Goal: Information Seeking & Learning: Learn about a topic

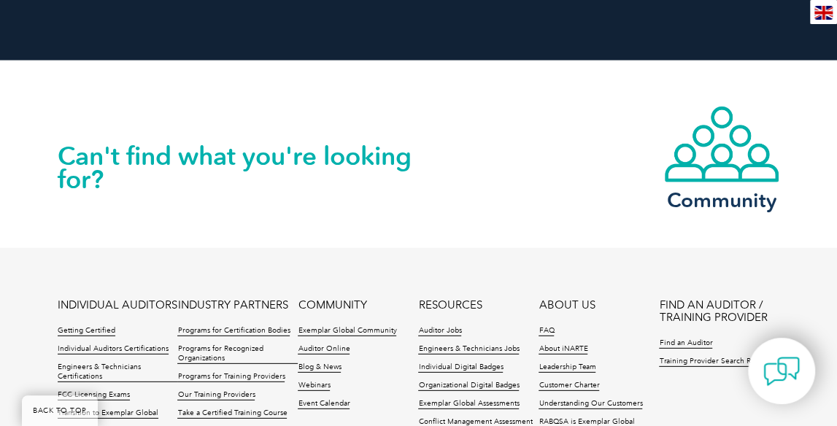
scroll to position [1824, 0]
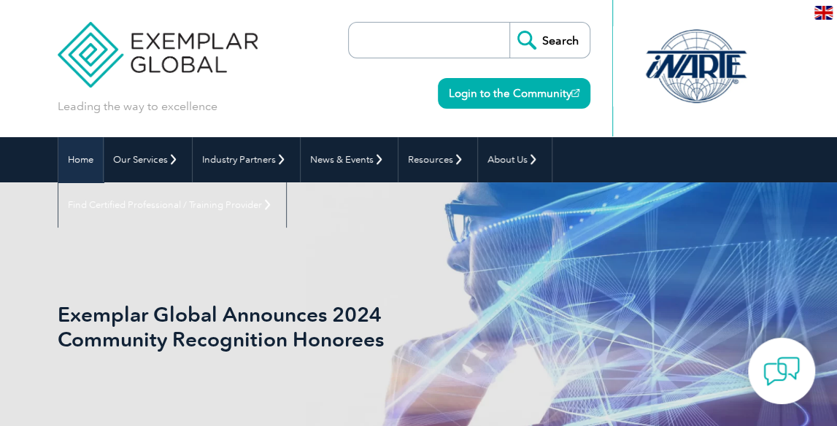
click at [101, 169] on link "Home" at bounding box center [80, 159] width 45 height 45
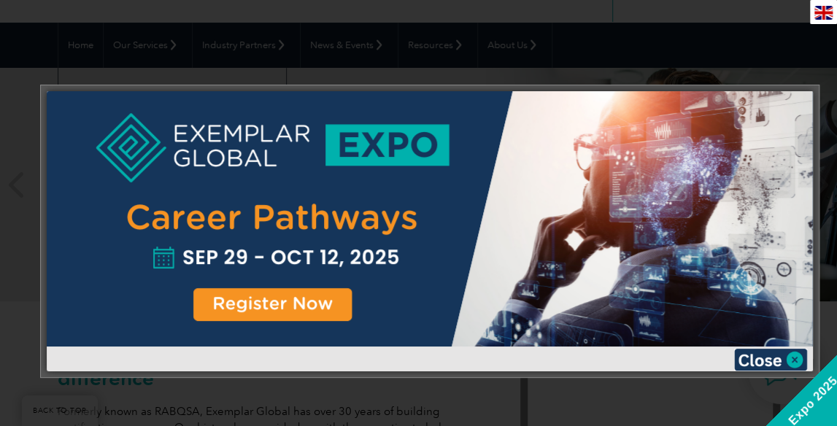
scroll to position [219, 0]
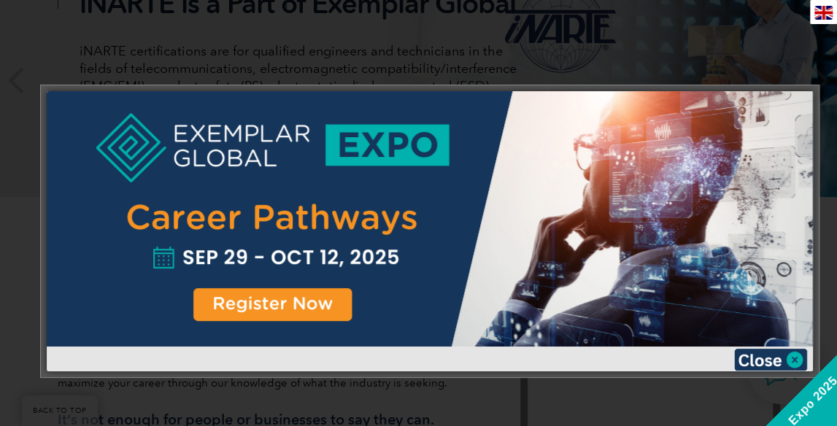
drag, startPoint x: 790, startPoint y: 59, endPoint x: 784, endPoint y: 101, distance: 42.7
click at [790, 59] on div at bounding box center [418, 213] width 837 height 426
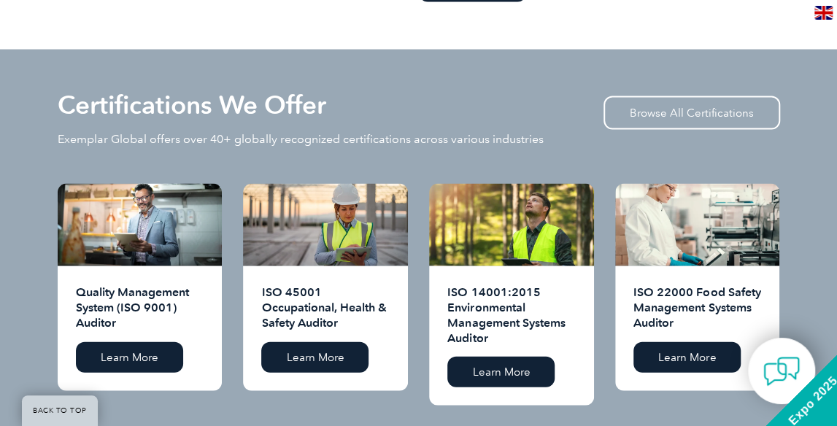
scroll to position [1387, 0]
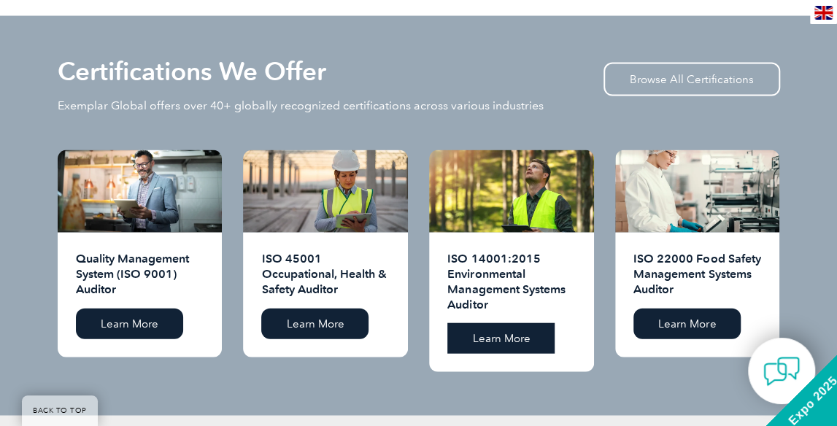
click at [496, 331] on link "Learn More" at bounding box center [500, 338] width 107 height 31
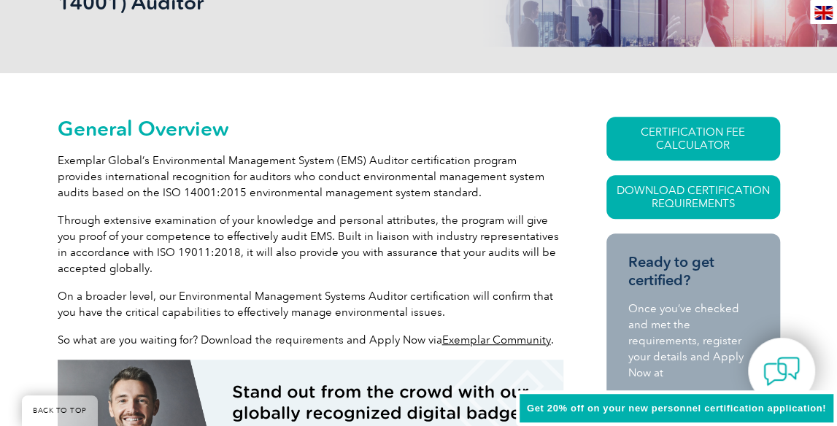
scroll to position [292, 0]
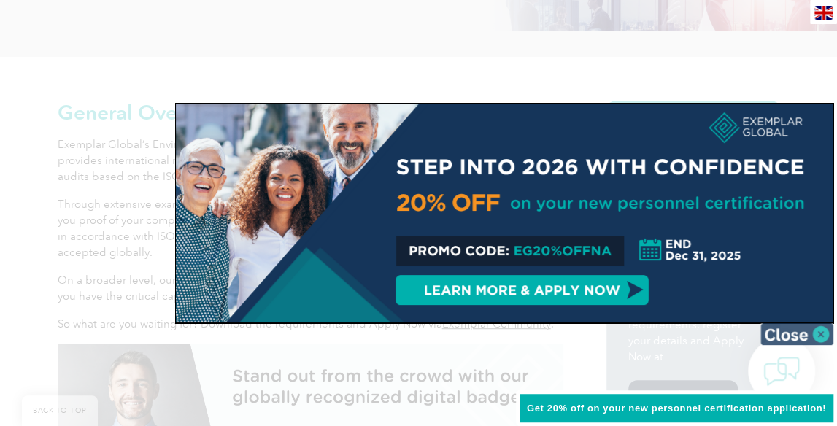
click at [795, 335] on img at bounding box center [796, 334] width 73 height 22
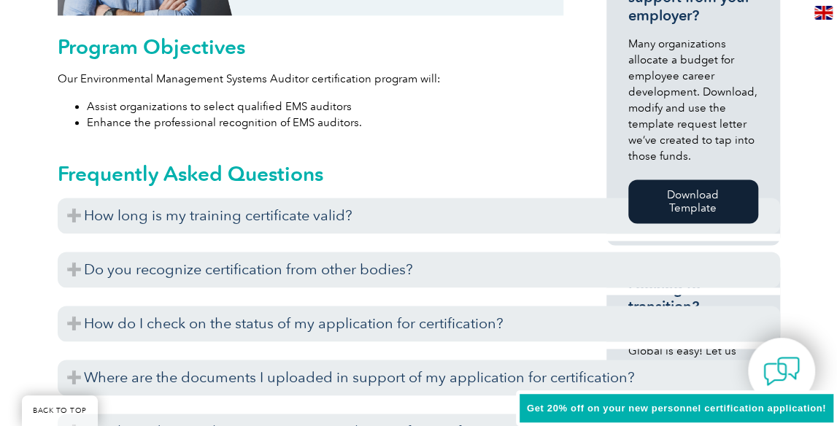
scroll to position [803, 0]
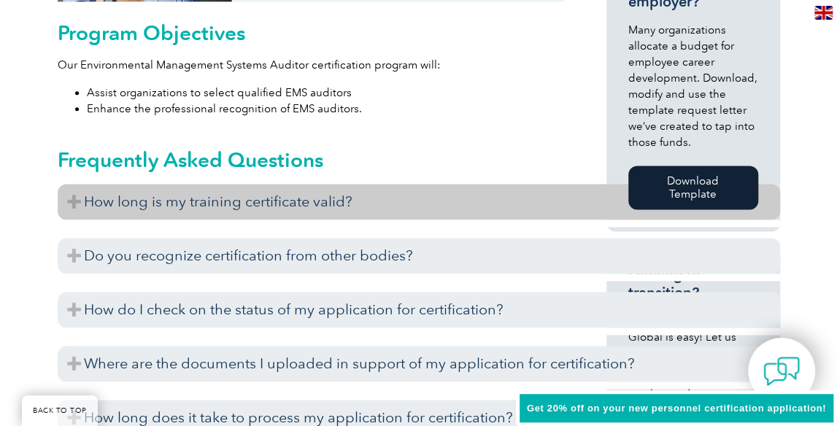
click at [153, 204] on h3 "How long is my training certificate valid?" at bounding box center [419, 202] width 722 height 36
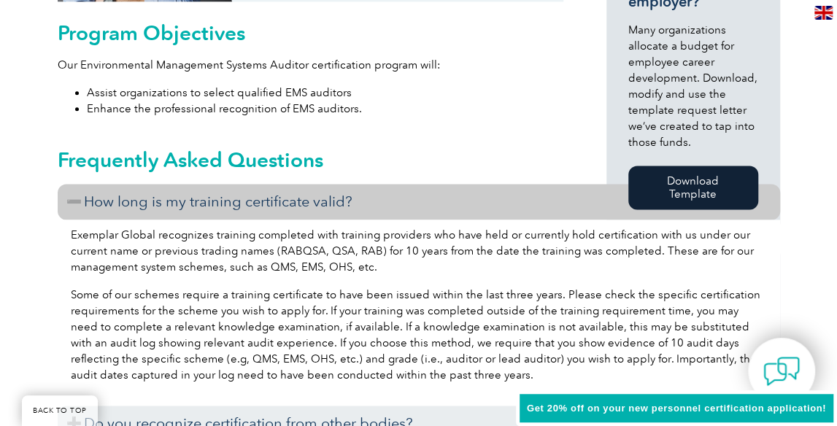
click at [153, 204] on h3 "How long is my training certificate valid?" at bounding box center [419, 202] width 722 height 36
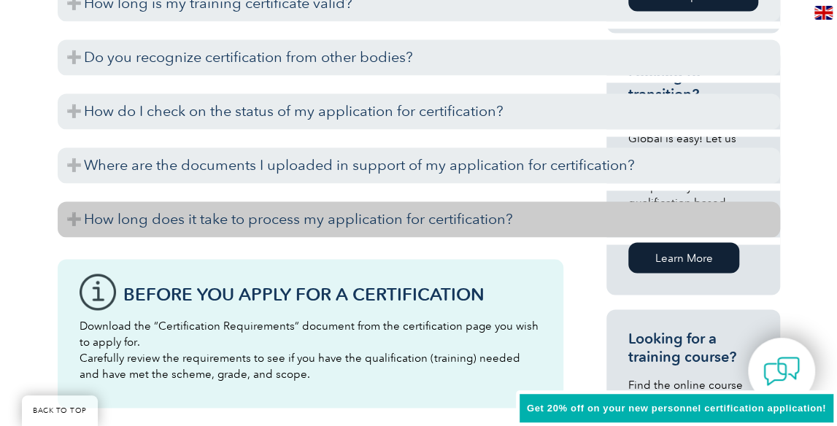
scroll to position [1022, 0]
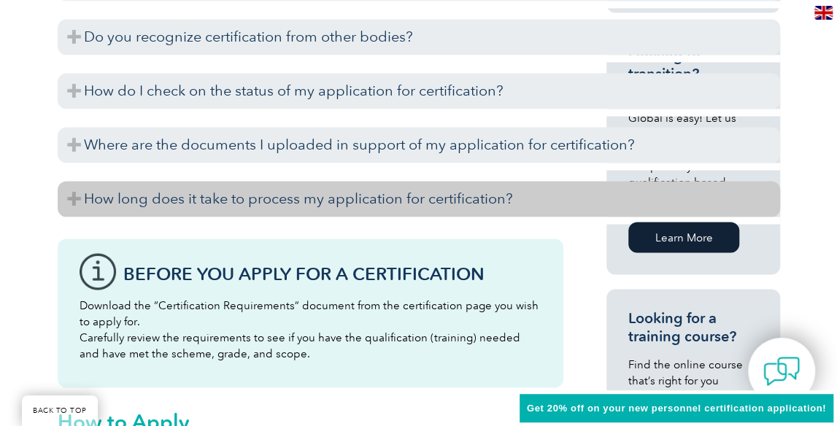
click at [153, 201] on h3 "How long does it take to process my application for certification?" at bounding box center [419, 199] width 722 height 36
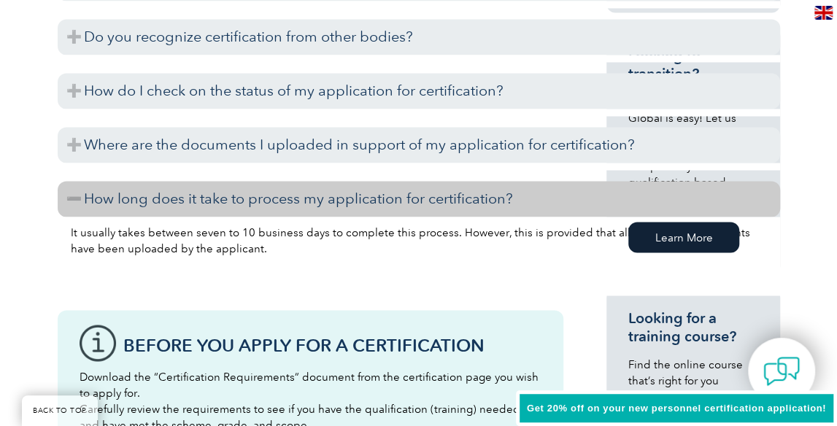
click at [153, 201] on h3 "How long does it take to process my application for certification?" at bounding box center [419, 199] width 722 height 36
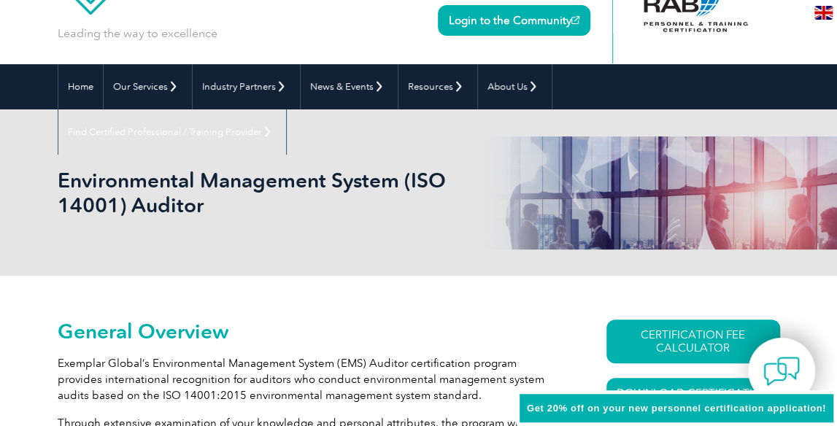
scroll to position [73, 0]
